Goal: Information Seeking & Learning: Find specific page/section

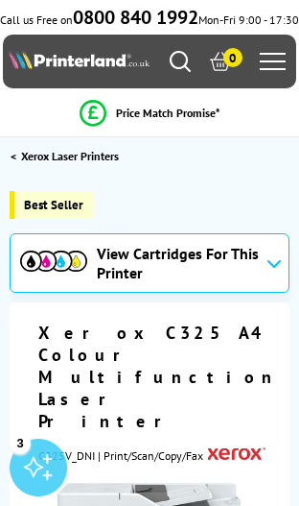
click at [189, 72] on icon "Search" at bounding box center [180, 61] width 21 height 21
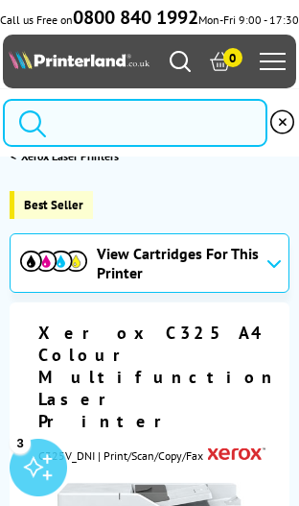
click at [138, 144] on input "search" at bounding box center [135, 123] width 265 height 48
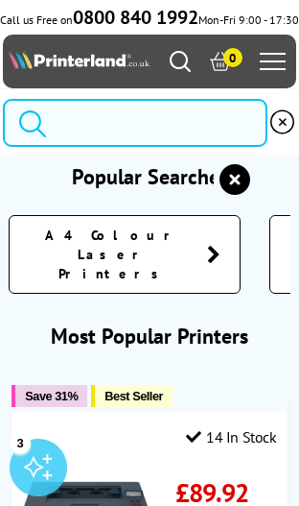
click at [95, 142] on input "search" at bounding box center [135, 123] width 265 height 48
paste input "Brother MFC-L8690CDW Colour Laser Printer | Wireless, PC Connected"
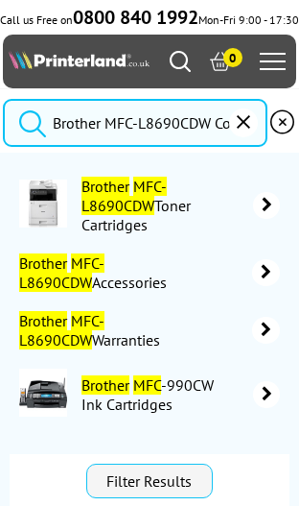
type input "Brother MFC-L8690CDW Colour Laser Printer | Wireless, PC Connected"
click at [128, 201] on mark "MFC-L8690CDW" at bounding box center [124, 196] width 85 height 38
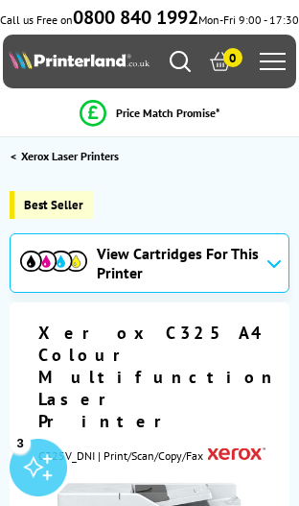
click at [184, 72] on icon "Search" at bounding box center [180, 61] width 21 height 21
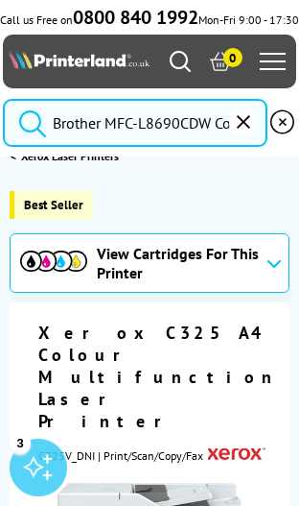
click at [221, 142] on input "Brother MFC-L8690CDW Colour Laser Printer | Wireless, PC Connected" at bounding box center [135, 123] width 265 height 48
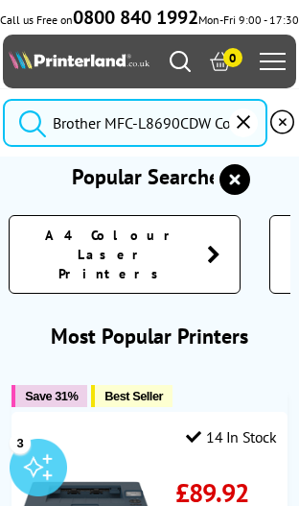
click at [234, 137] on button "reset" at bounding box center [243, 122] width 29 height 29
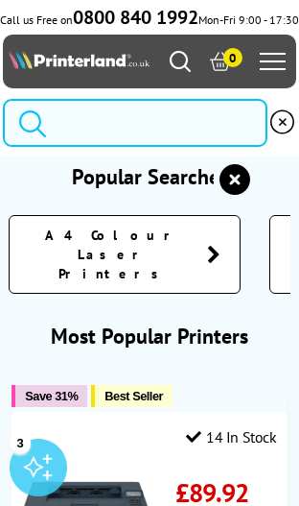
click at [117, 147] on input "search" at bounding box center [135, 123] width 265 height 48
paste input "Brother MFC-L8690CDW Colour Laser Printer | Wireless, PC Connected"
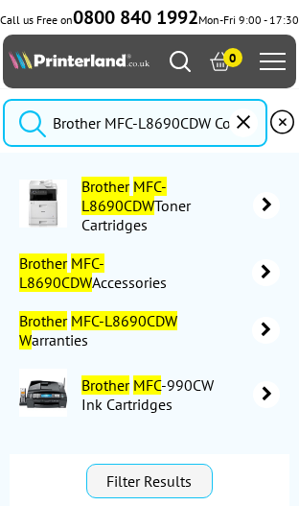
type input "Brother MFC-L8690CDW Colour Laser Printer | W"
click at [27, 137] on button "submit" at bounding box center [28, 120] width 48 height 42
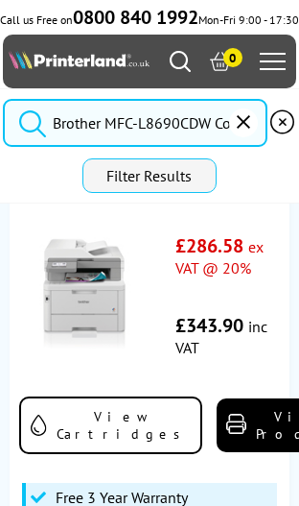
scroll to position [385, 0]
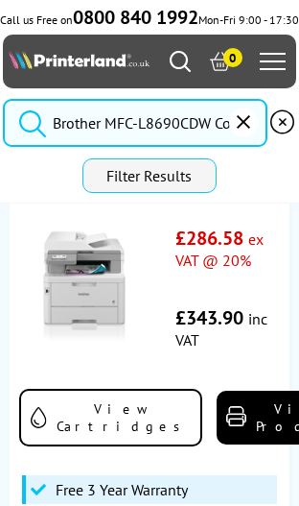
click at [105, 327] on img at bounding box center [84, 281] width 130 height 130
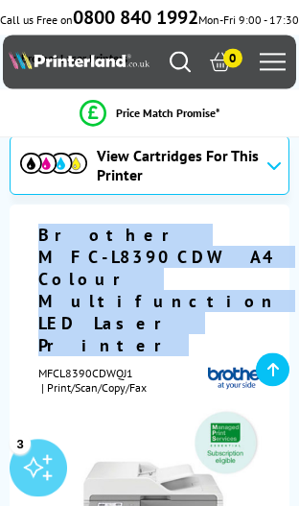
scroll to position [98, 0]
